Goal: Information Seeking & Learning: Learn about a topic

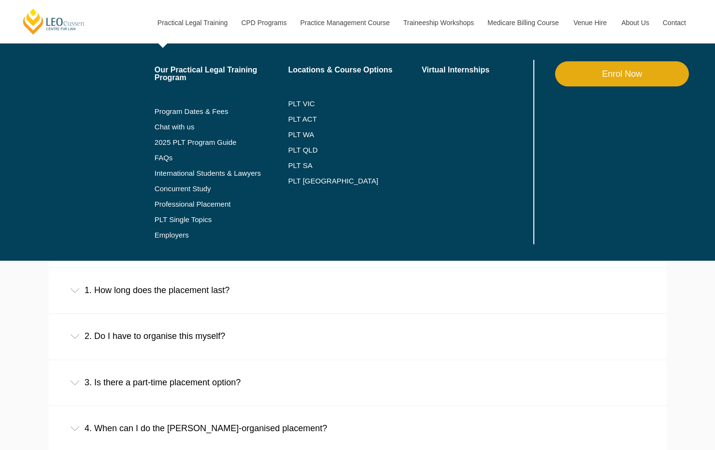
scroll to position [483, 0]
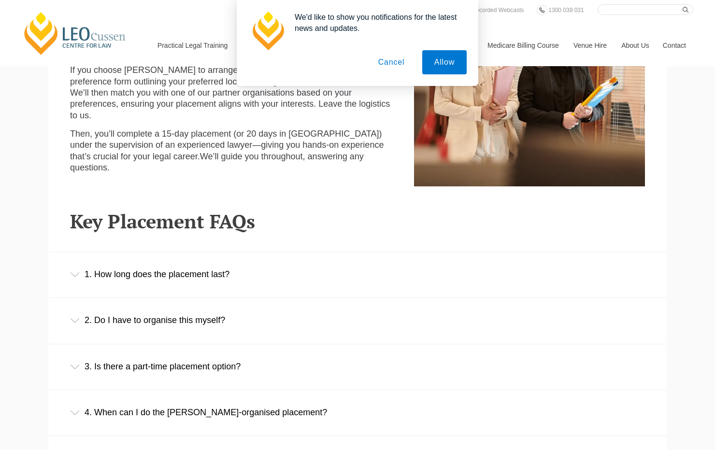
click at [155, 326] on div "2. Do I have to organise this myself?" at bounding box center [357, 320] width 618 height 45
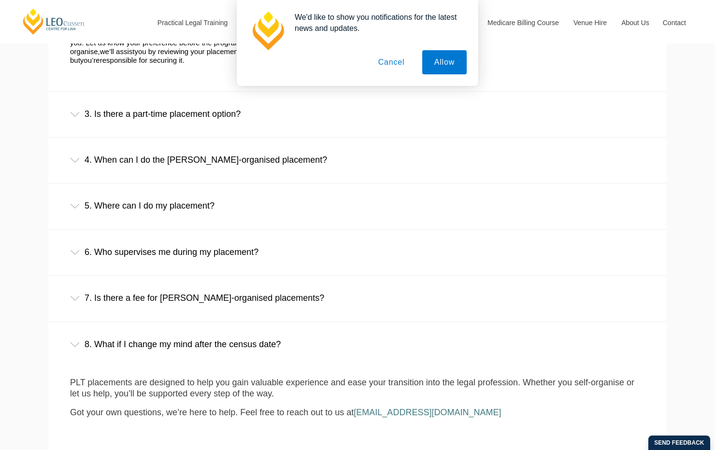
scroll to position [821, 0]
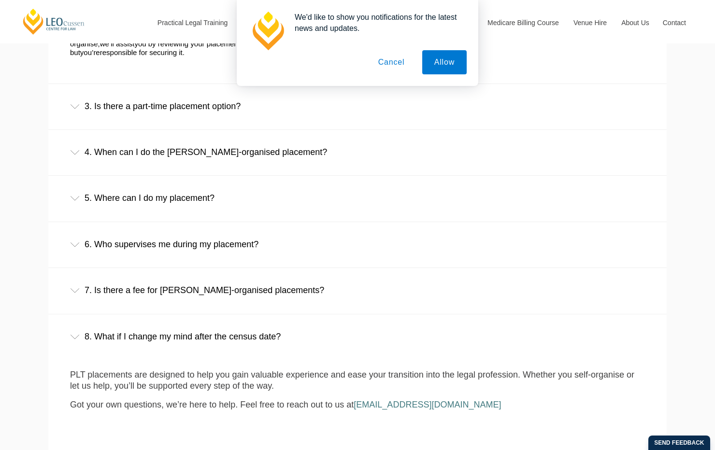
click at [167, 252] on div "6. Who supervises me during my placement?" at bounding box center [357, 244] width 618 height 45
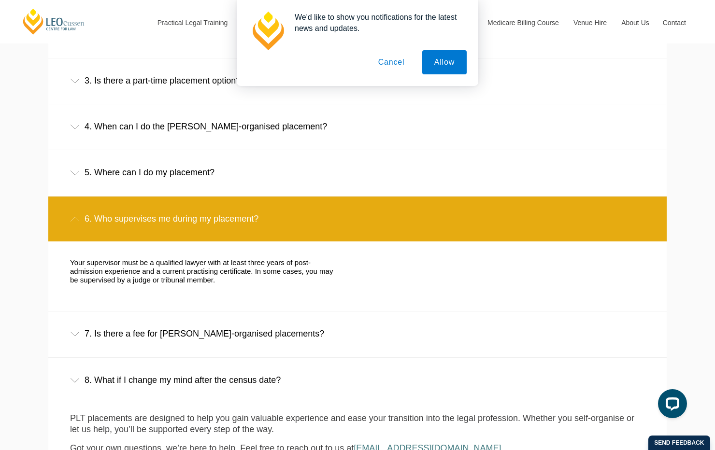
scroll to position [869, 0]
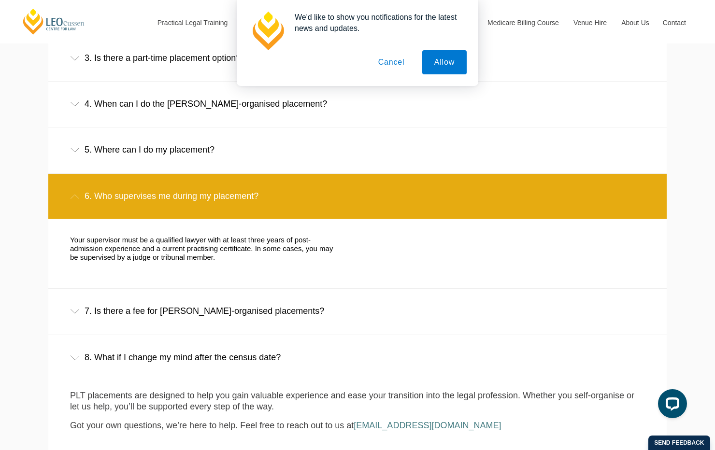
click at [175, 306] on div "7. Is there a fee for [PERSON_NAME]-organised placements?" at bounding box center [357, 311] width 618 height 45
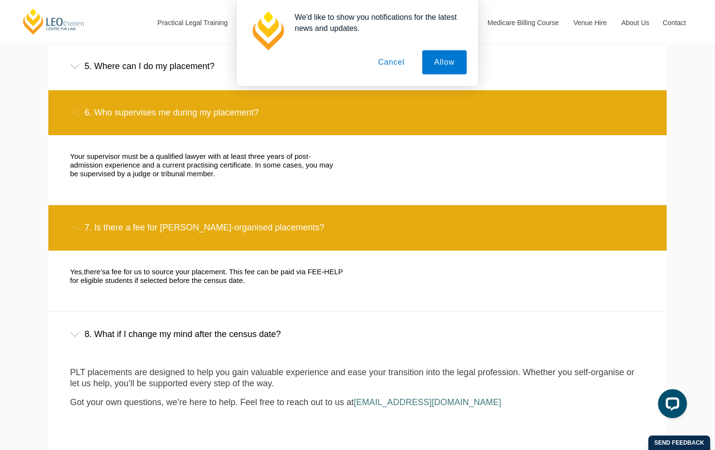
scroll to position [966, 0]
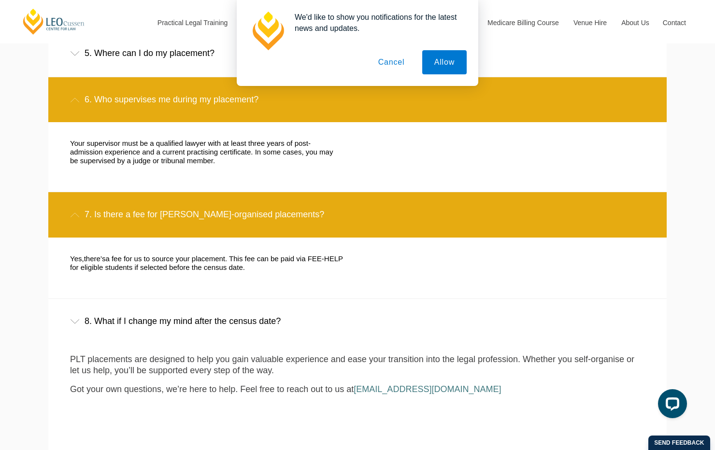
click at [182, 319] on div "8. What if I change my mind after the census date?" at bounding box center [357, 321] width 618 height 45
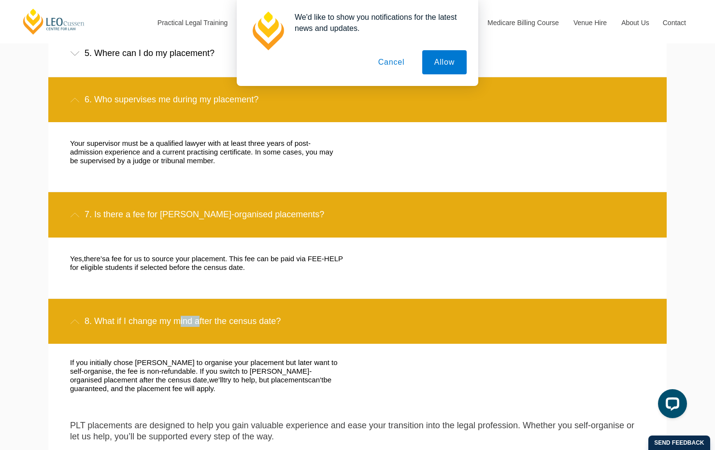
click at [182, 319] on div "8. What if I change my mind after the census date?" at bounding box center [357, 321] width 618 height 45
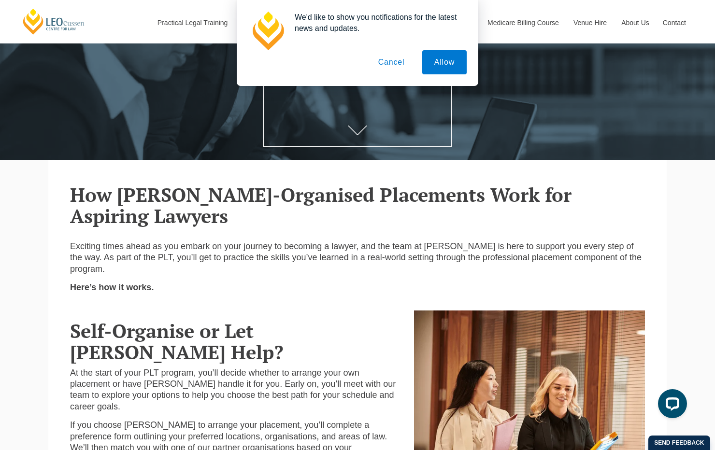
scroll to position [0, 0]
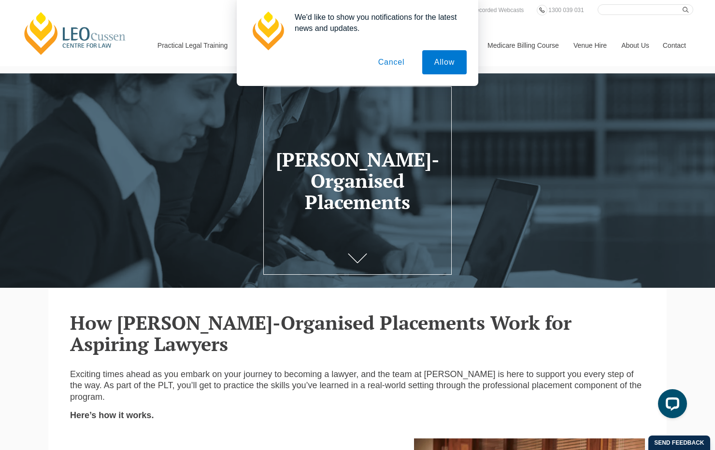
click at [404, 63] on button "Cancel" at bounding box center [391, 62] width 51 height 24
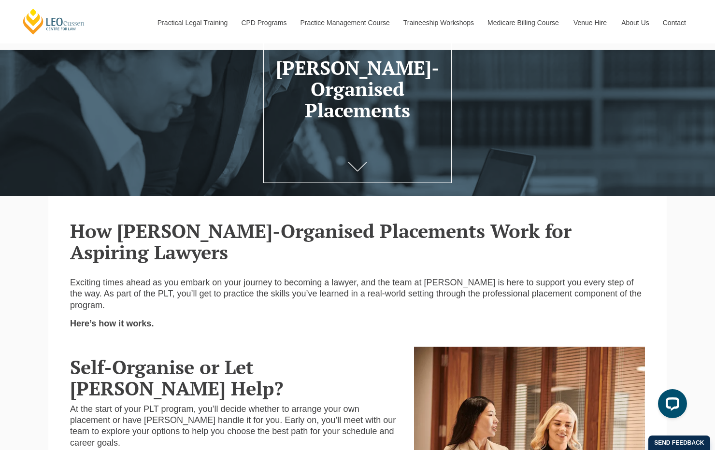
scroll to position [241, 0]
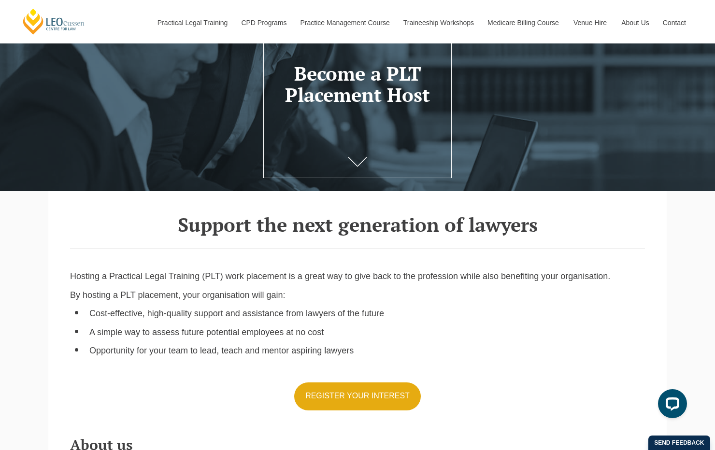
scroll to position [145, 0]
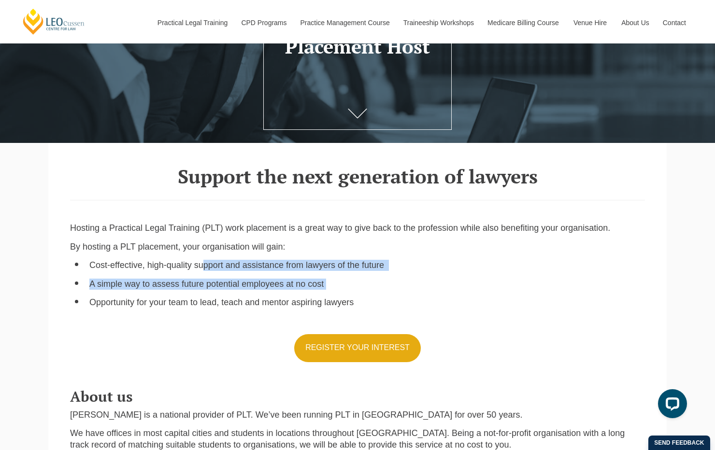
drag, startPoint x: 201, startPoint y: 270, endPoint x: 354, endPoint y: 283, distance: 153.1
click at [354, 283] on ul "Cost-effective, high-quality support and assistance from lawyers of the future …" at bounding box center [357, 284] width 575 height 48
drag, startPoint x: 354, startPoint y: 283, endPoint x: 354, endPoint y: 292, distance: 8.2
click at [354, 290] on li "A simple way to assess future potential employees at no cost" at bounding box center [366, 284] width 555 height 11
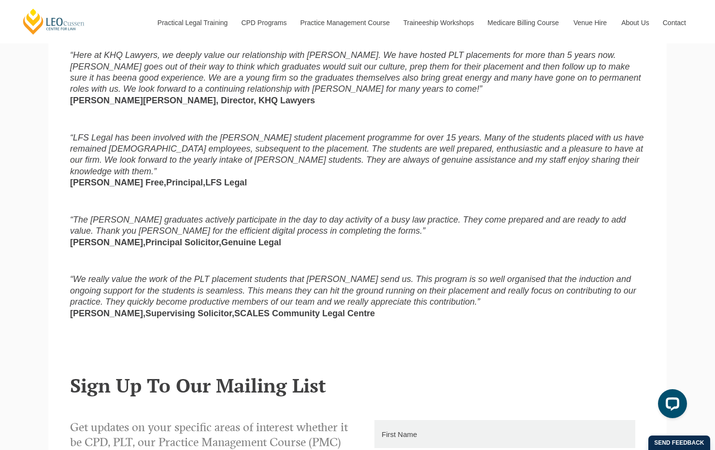
scroll to position [633, 0]
